Goal: Obtain resource: Download file/media

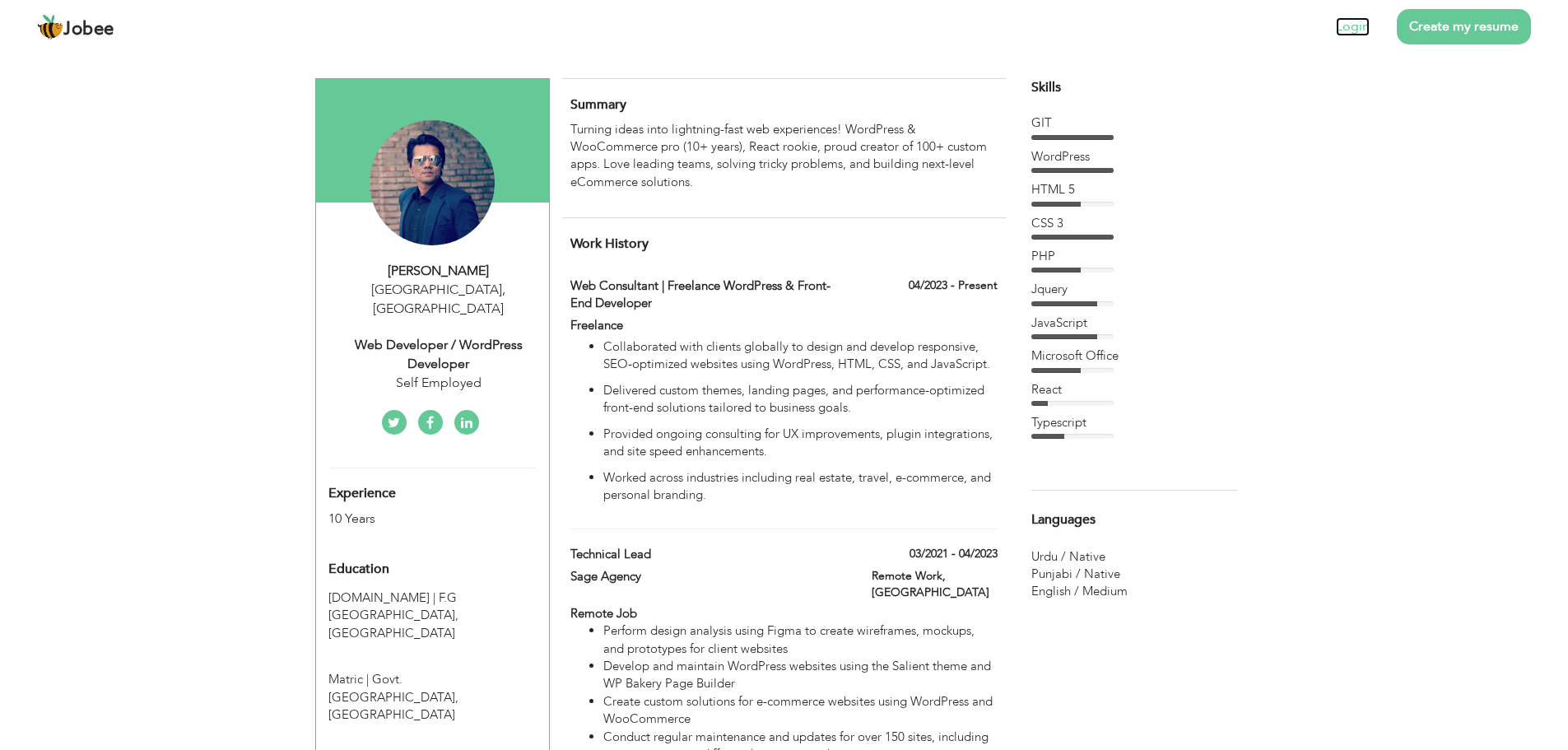
click at [1361, 29] on link "Login" at bounding box center [1353, 27] width 33 height 19
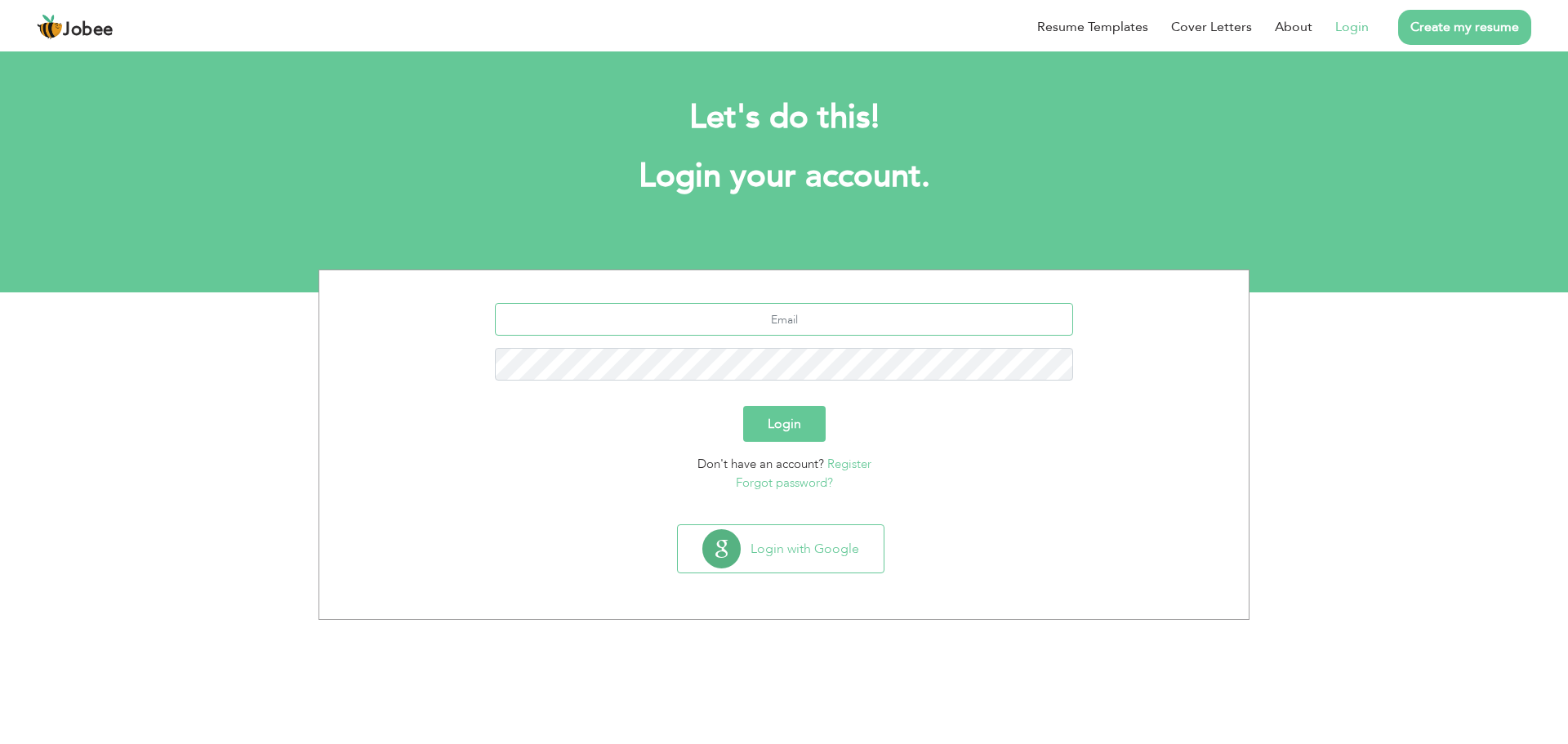
click at [836, 321] on input "text" at bounding box center [784, 320] width 579 height 33
type input "[EMAIL_ADDRESS][DOMAIN_NAME]"
click at [743, 406] on button "Login" at bounding box center [784, 423] width 83 height 36
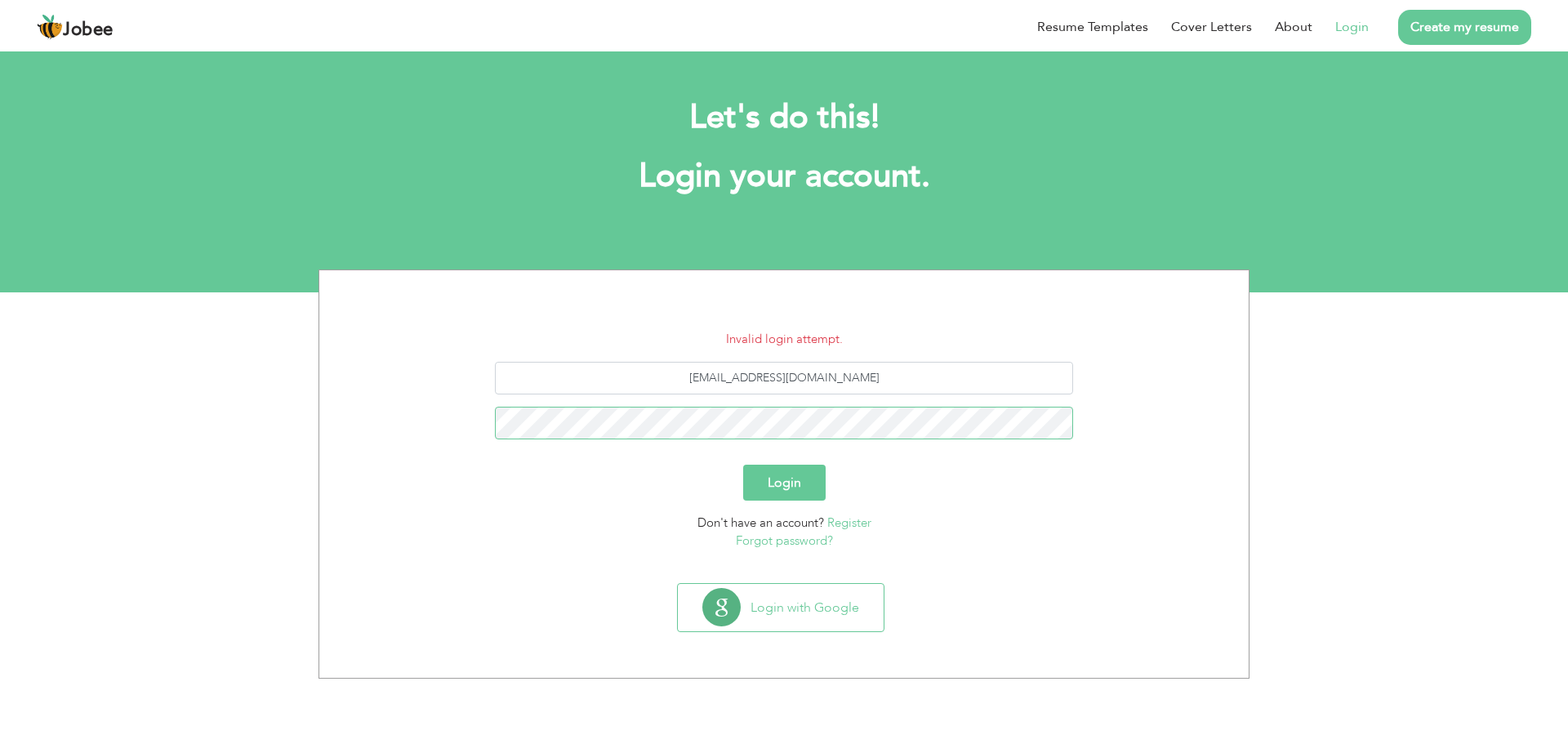
click at [743, 465] on button "Login" at bounding box center [784, 483] width 83 height 36
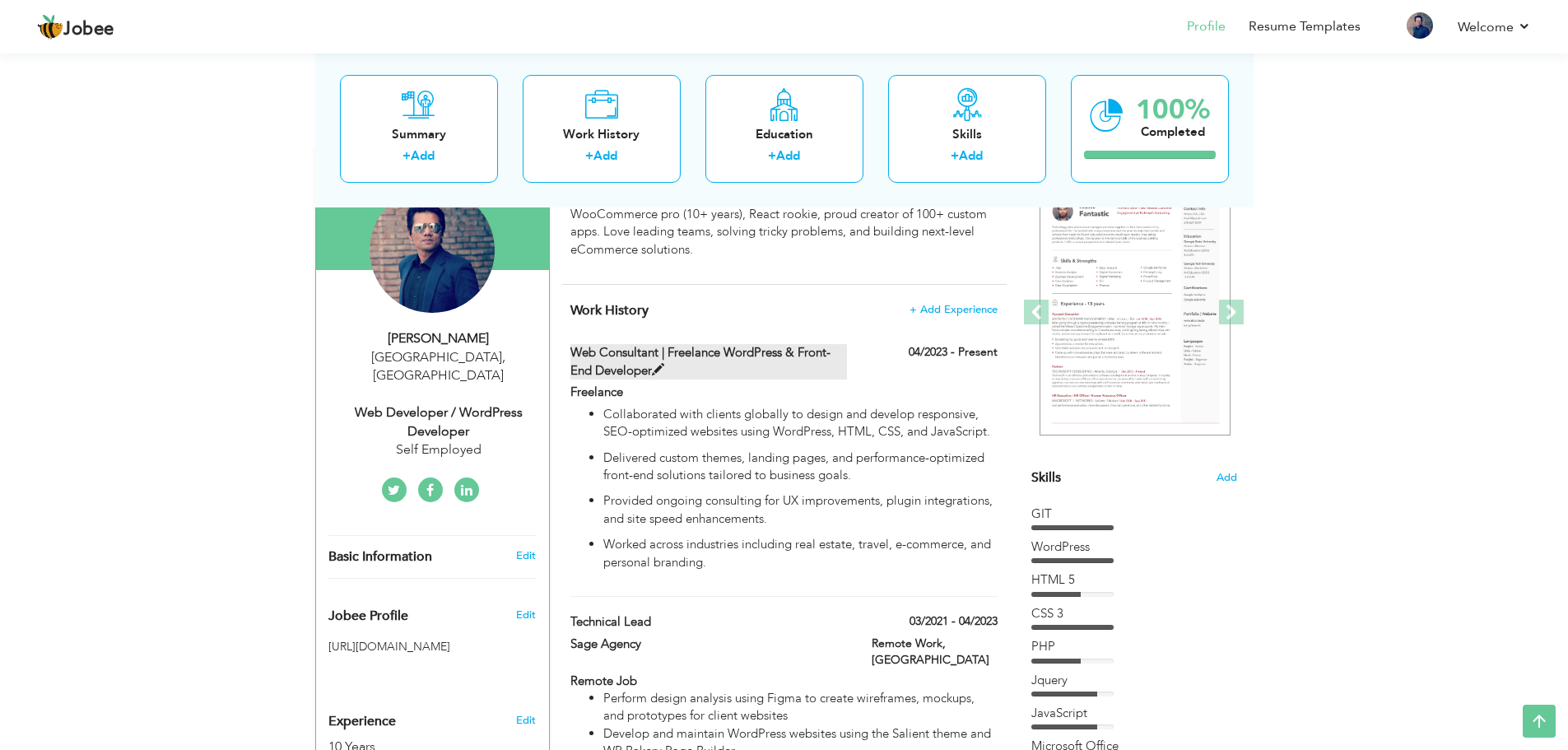
scroll to position [247, 0]
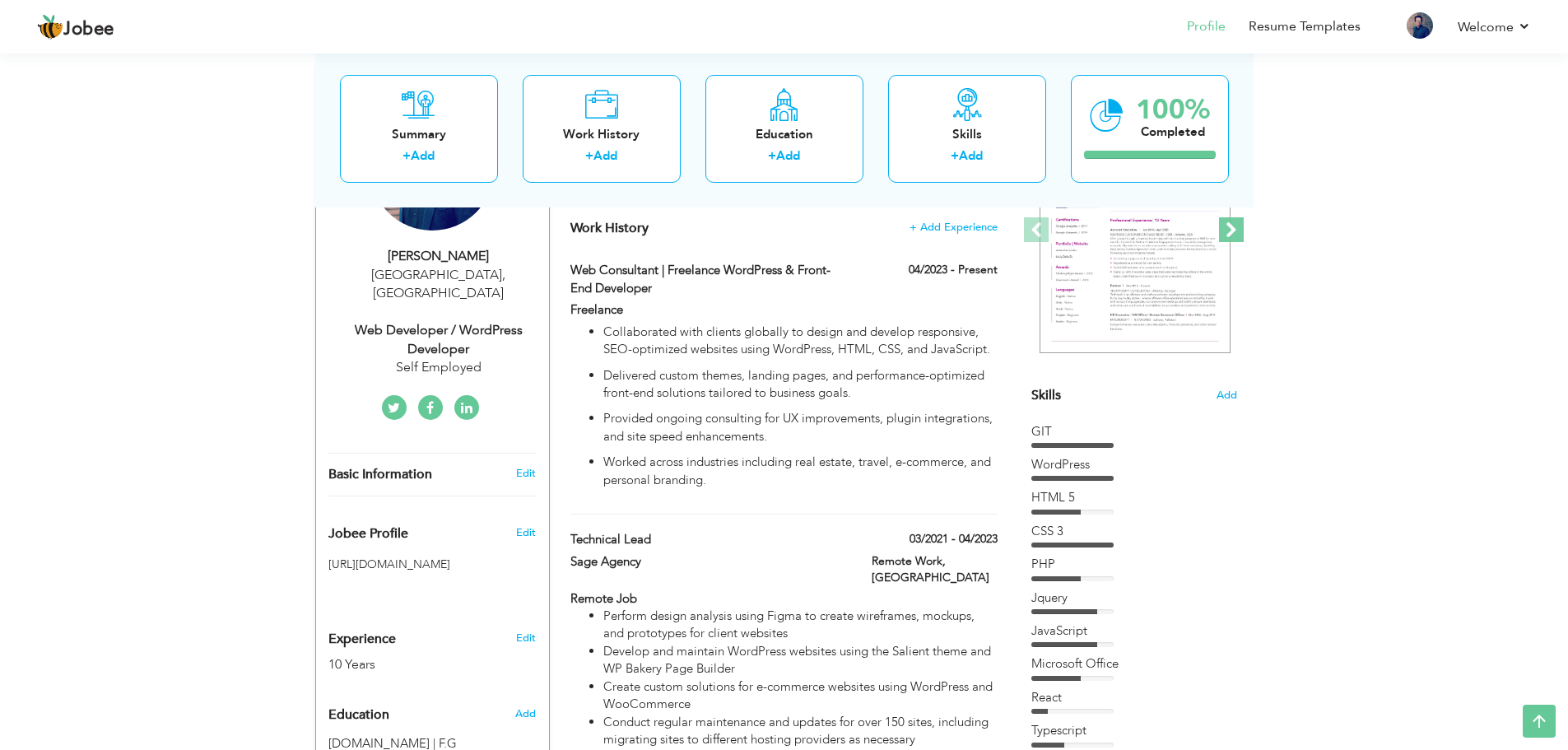
click at [1232, 238] on span at bounding box center [1231, 229] width 25 height 25
click at [1326, 32] on link "Resume Templates" at bounding box center [1305, 27] width 112 height 19
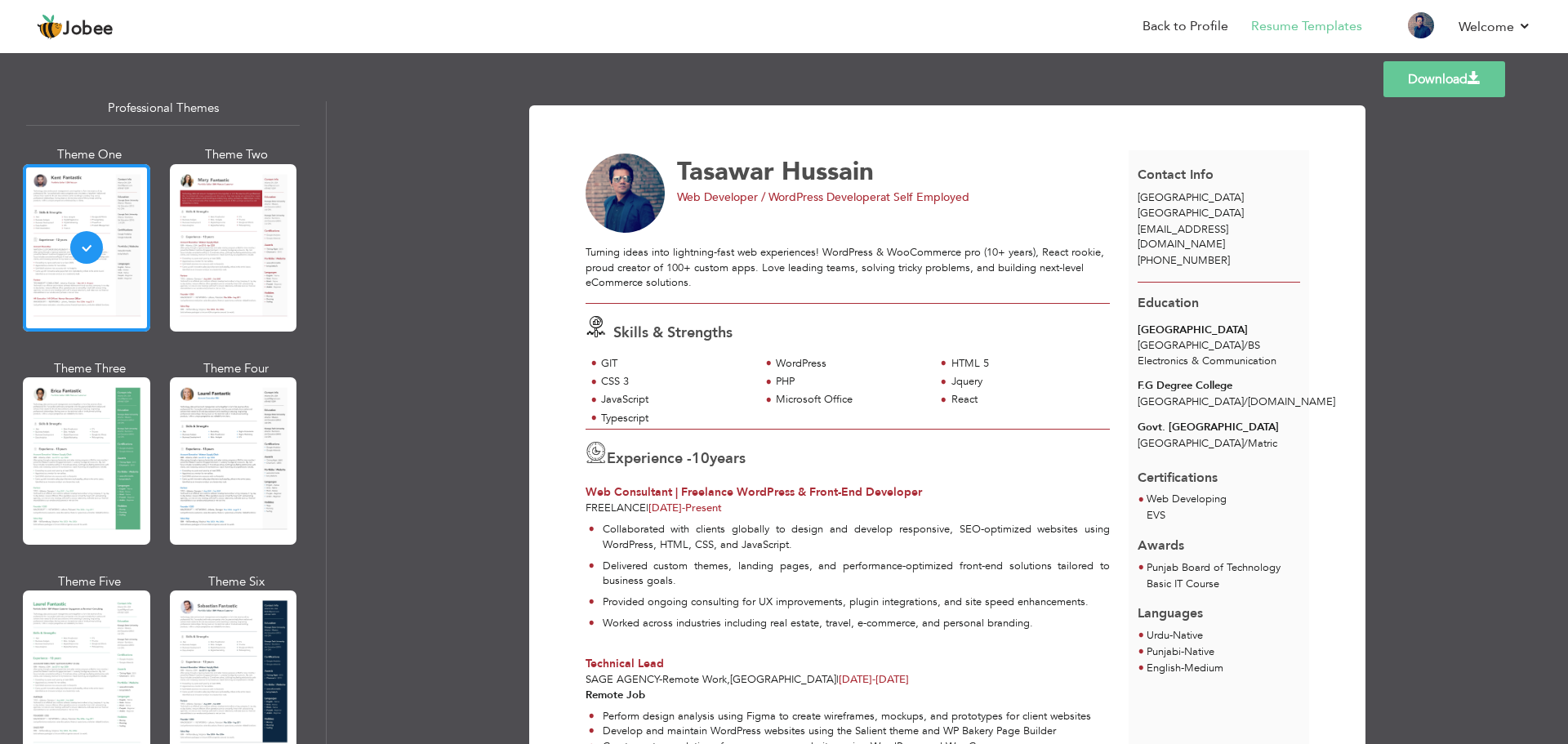
scroll to position [82, 0]
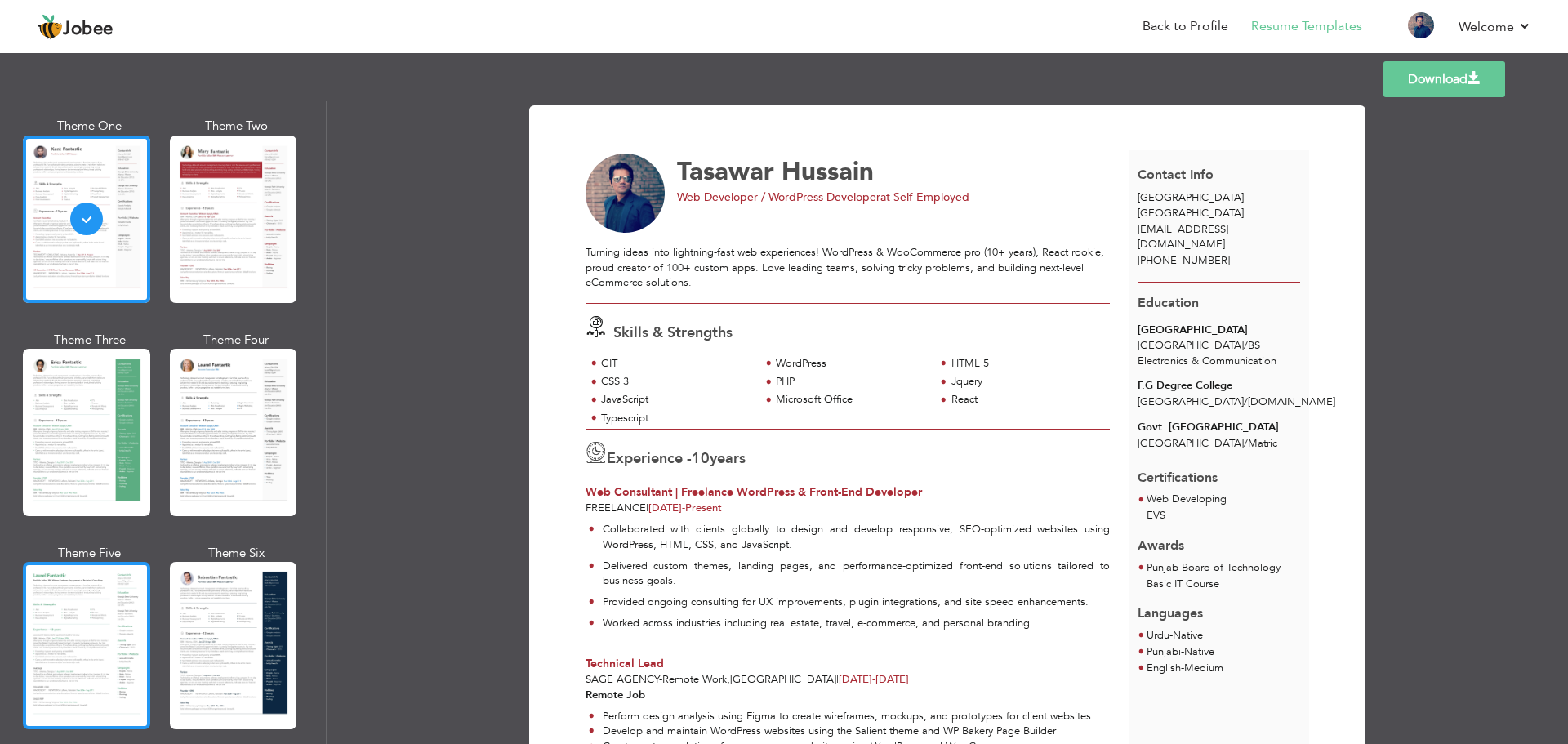
click at [91, 600] on div at bounding box center [86, 646] width 128 height 168
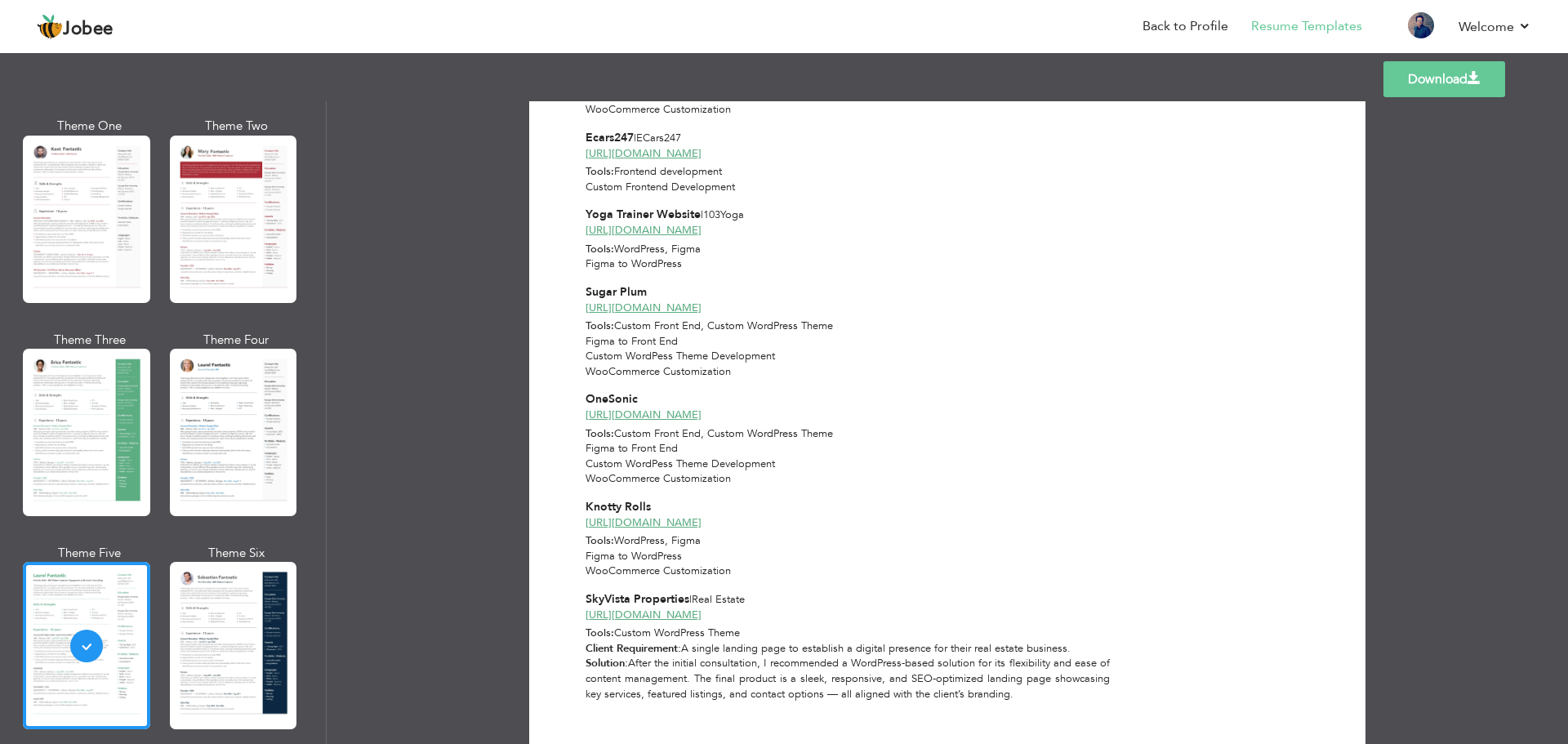
scroll to position [1793, 0]
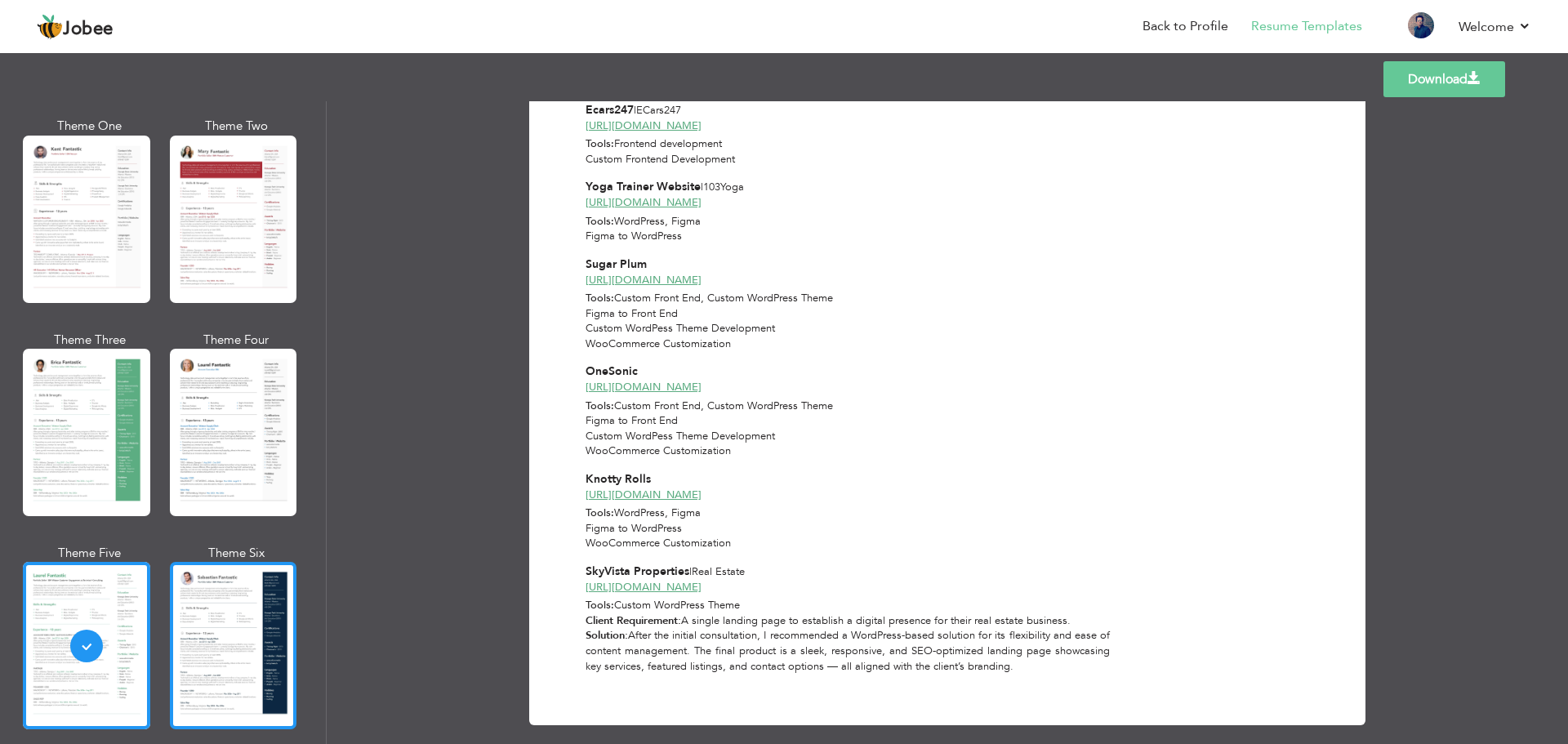
click at [205, 643] on div at bounding box center [233, 646] width 128 height 168
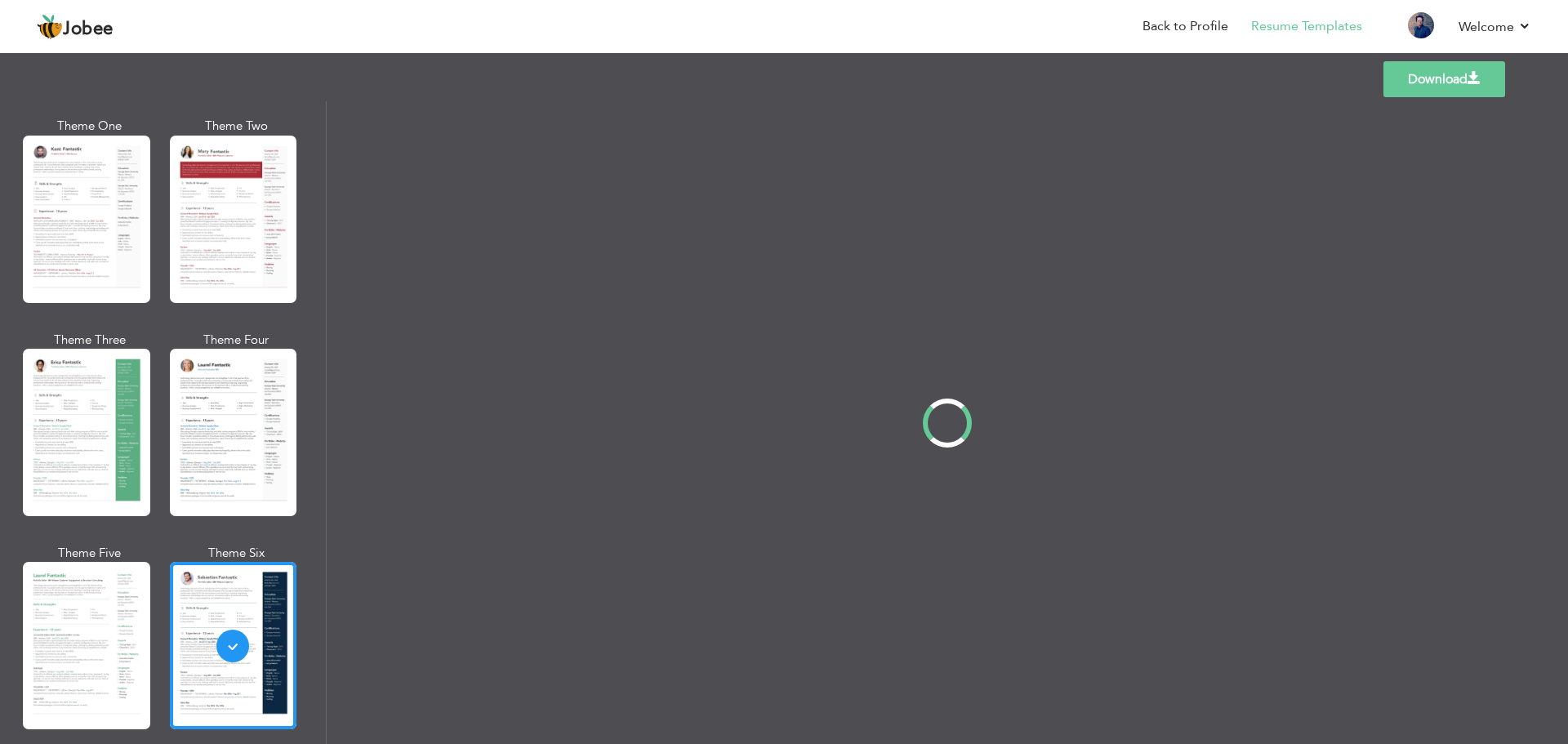
scroll to position [0, 0]
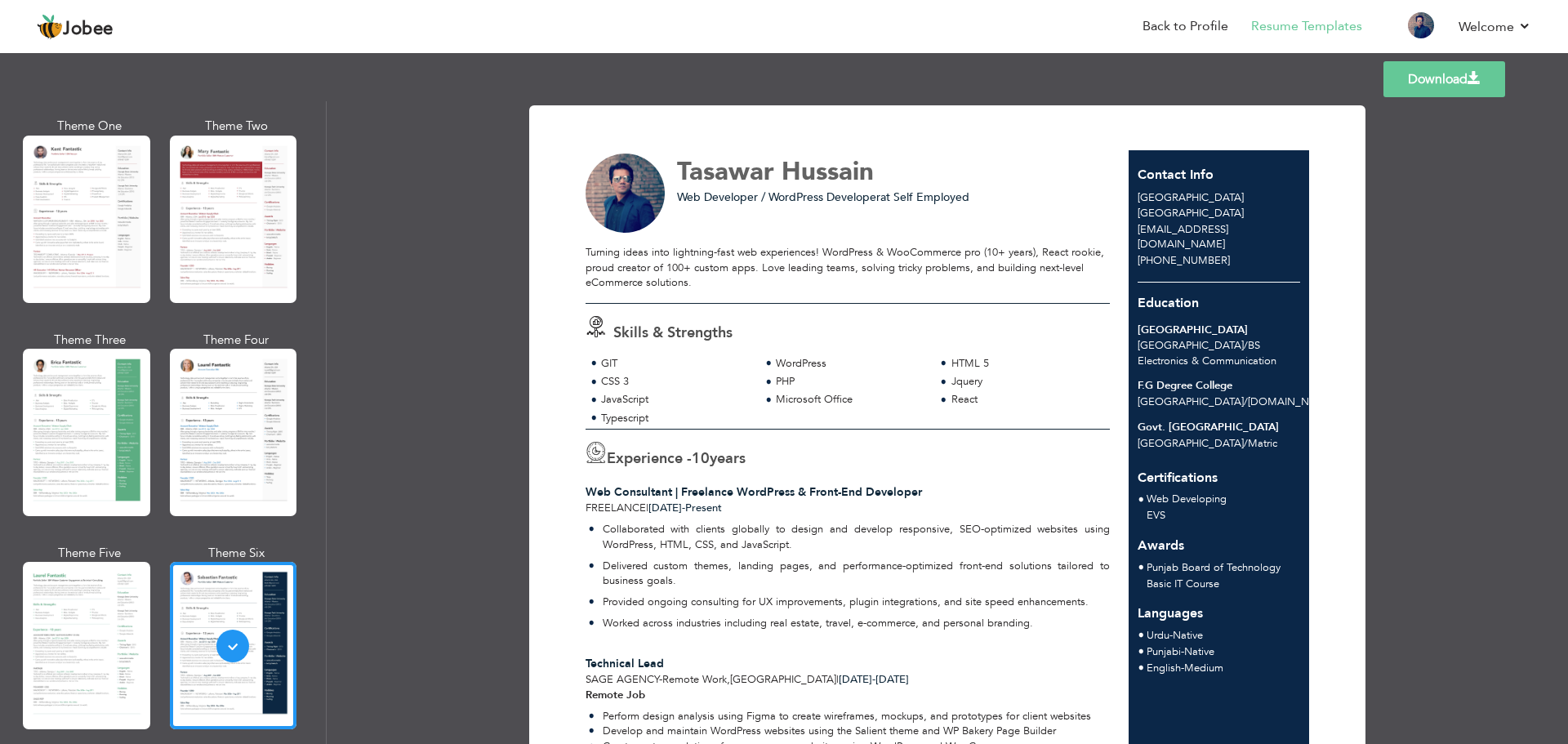
click at [213, 461] on div at bounding box center [233, 433] width 128 height 168
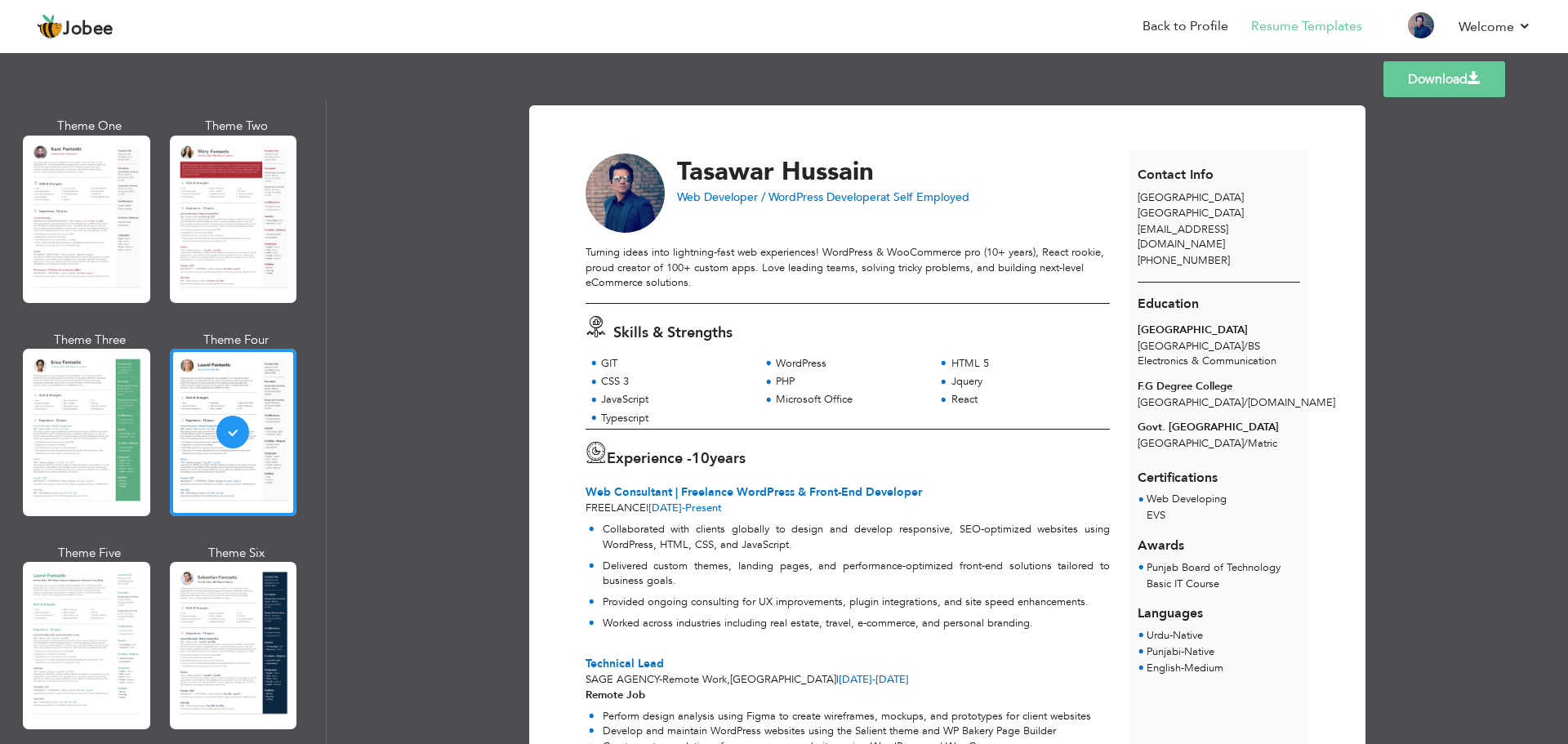
click at [75, 465] on div at bounding box center [86, 433] width 128 height 168
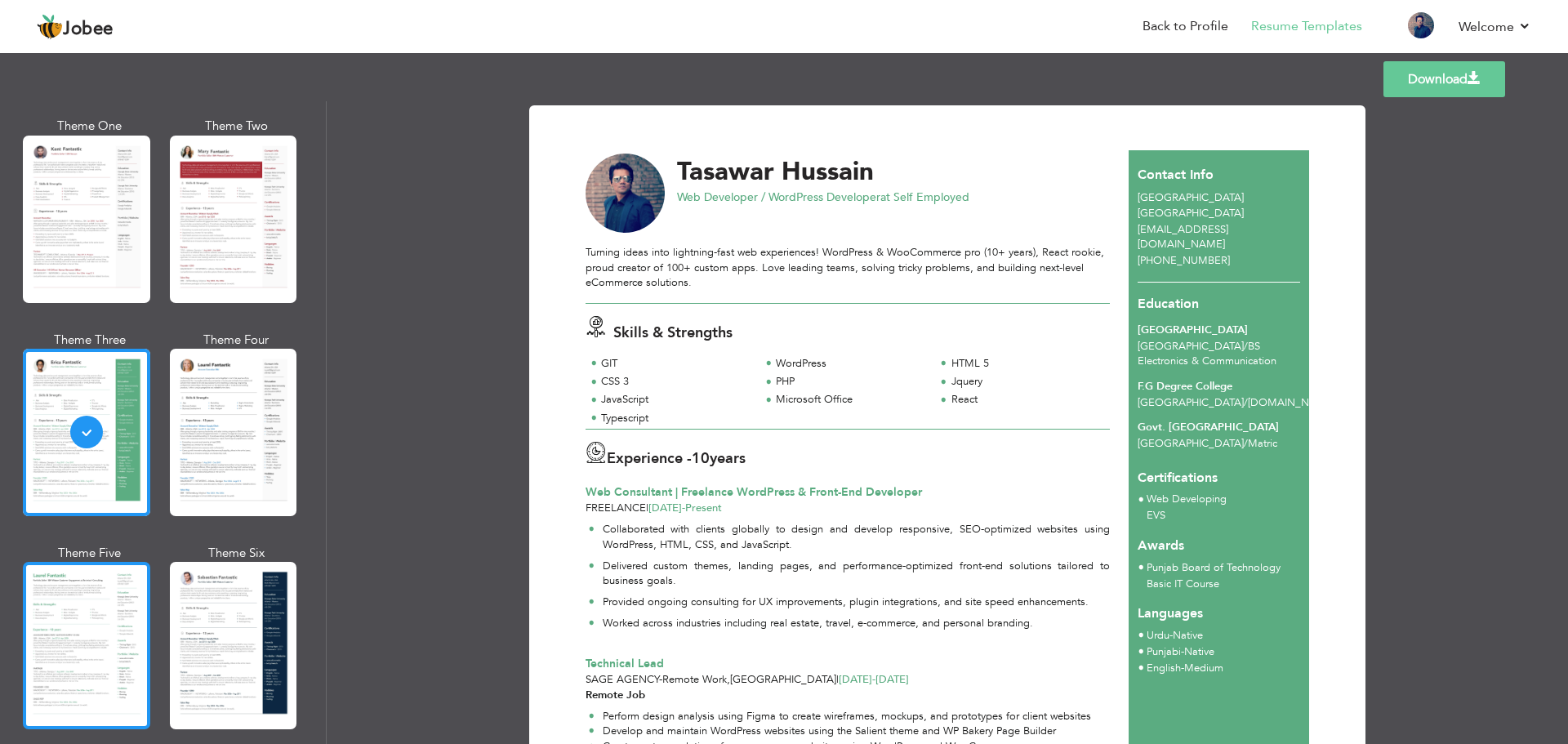
click at [76, 684] on div at bounding box center [86, 646] width 128 height 168
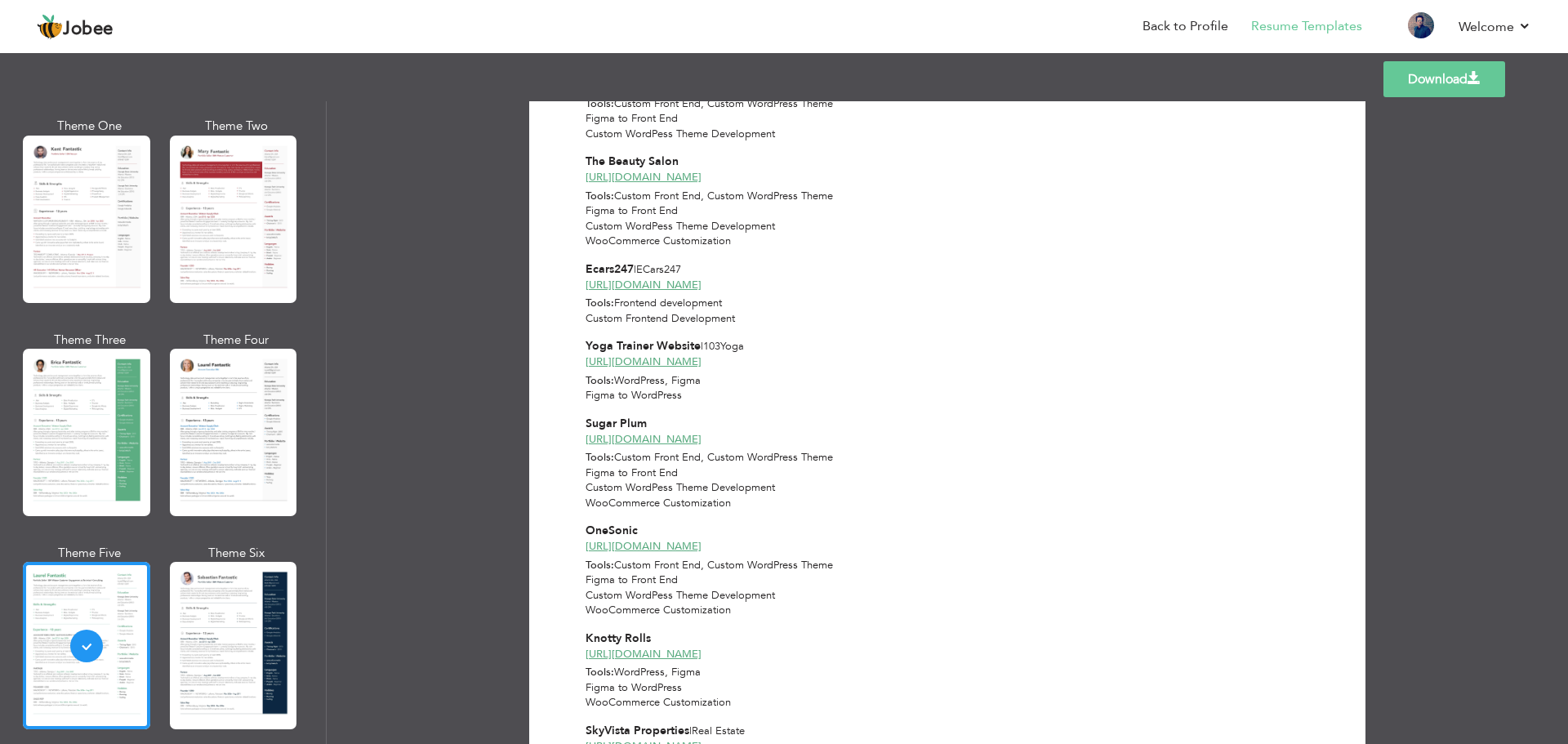
scroll to position [1793, 0]
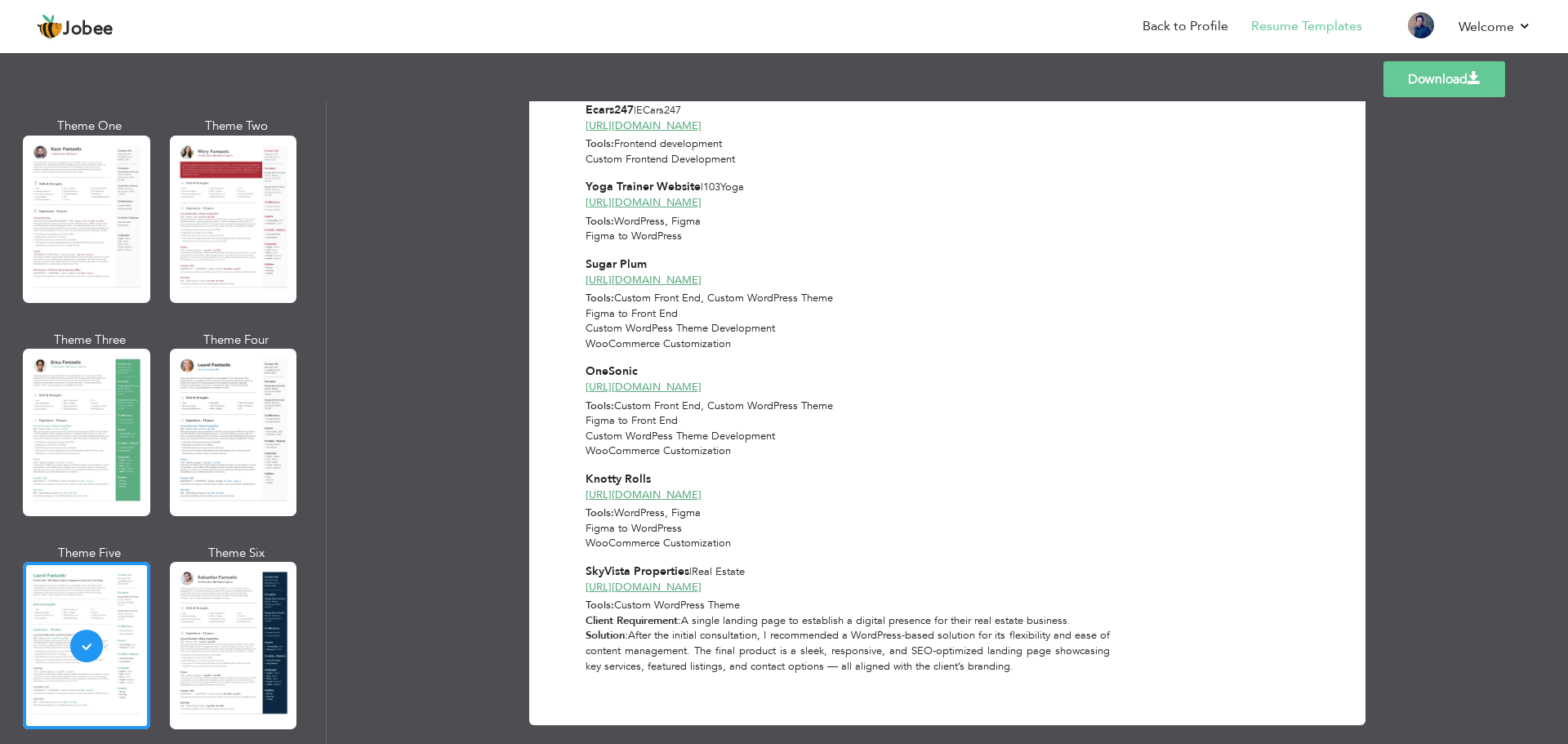
click at [1438, 89] on link "Download" at bounding box center [1443, 79] width 122 height 36
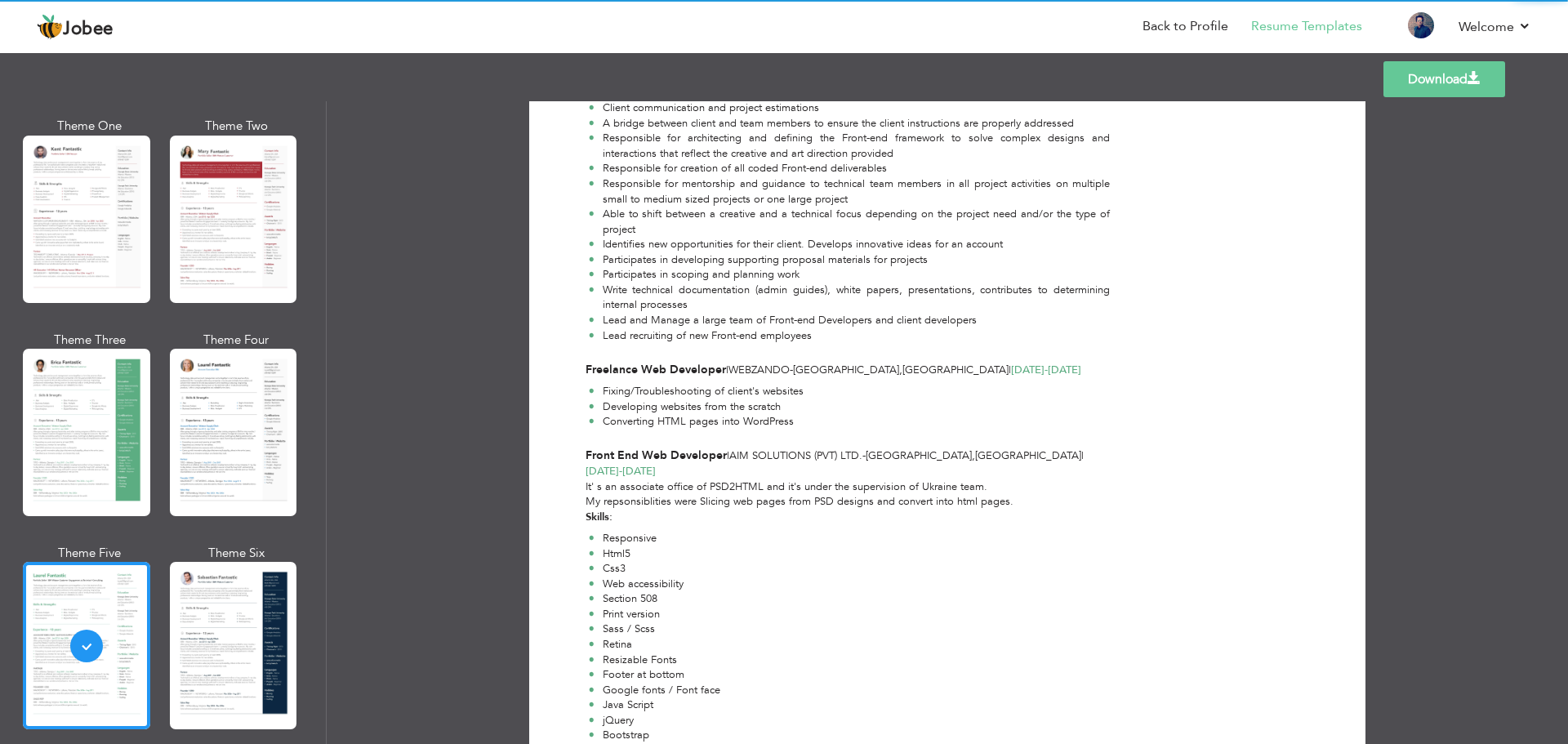
scroll to position [568, 0]
